Goal: Information Seeking & Learning: Learn about a topic

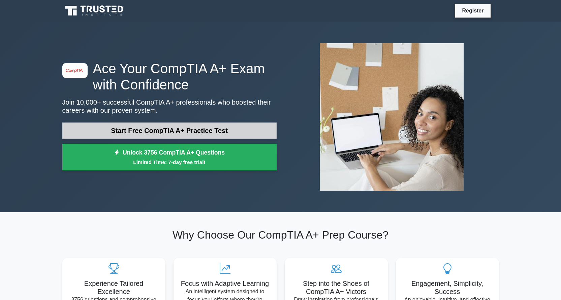
click at [198, 130] on link "Start Free CompTIA A+ Practice Test" at bounding box center [169, 130] width 214 height 16
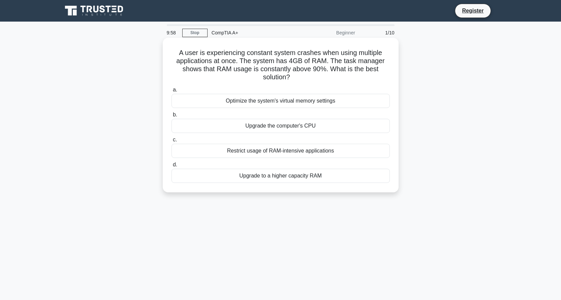
click at [300, 101] on div "Optimize the system's virtual memory settings" at bounding box center [281, 101] width 219 height 14
click at [172, 92] on input "a. Optimize the system's virtual memory settings" at bounding box center [172, 90] width 0 height 4
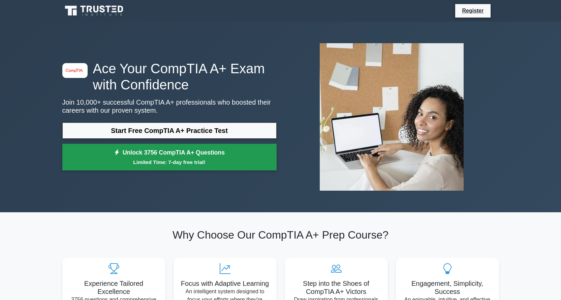
click at [245, 162] on small "Limited Time: 7-day free trial!" at bounding box center [170, 162] width 198 height 8
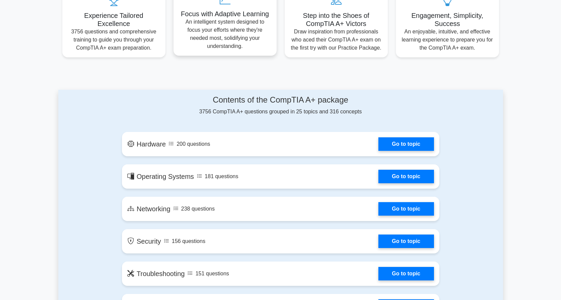
scroll to position [303, 0]
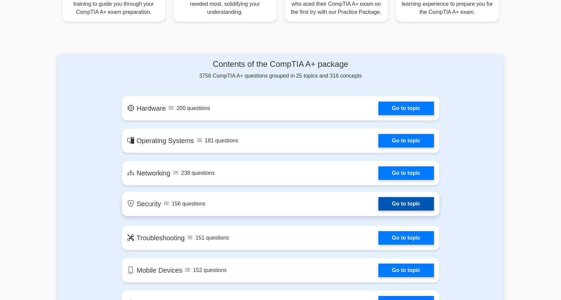
click at [386, 208] on link "Go to topic" at bounding box center [406, 203] width 55 height 13
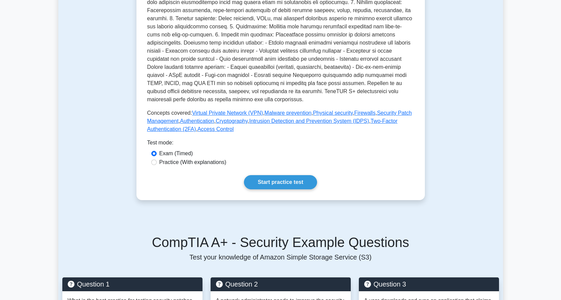
scroll to position [169, 0]
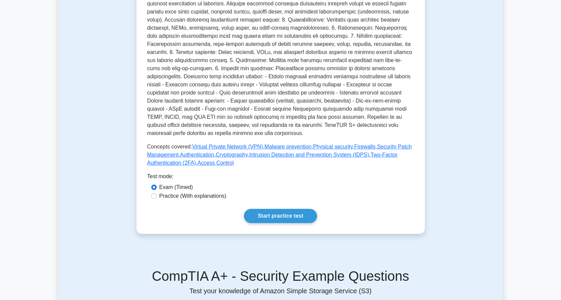
click at [197, 199] on label "Practice (With explanations)" at bounding box center [192, 196] width 67 height 8
click at [157, 199] on input "Practice (With explanations)" at bounding box center [153, 195] width 5 height 5
radio input "true"
drag, startPoint x: 184, startPoint y: 198, endPoint x: 179, endPoint y: 198, distance: 5.1
click at [179, 198] on label "Practice (With explanations)" at bounding box center [192, 196] width 67 height 8
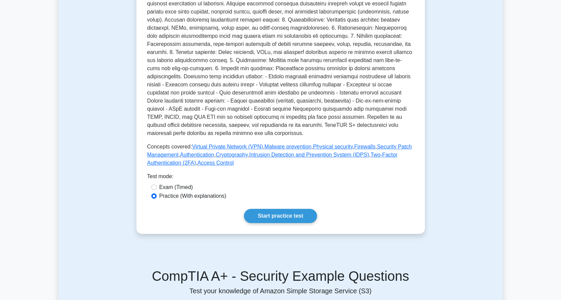
click at [157, 198] on input "Practice (With explanations)" at bounding box center [153, 195] width 5 height 5
click at [151, 189] on div "Exam (Timed)" at bounding box center [280, 187] width 267 height 9
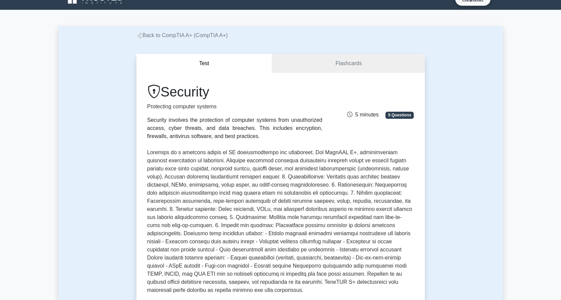
scroll to position [0, 0]
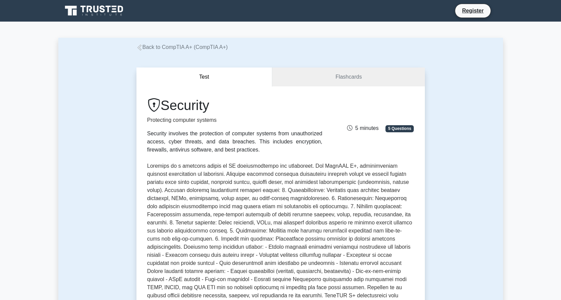
click at [182, 44] on link "Back to CompTIA A+ (CompTIA A+)" at bounding box center [182, 47] width 91 height 6
